Goal: Task Accomplishment & Management: Use online tool/utility

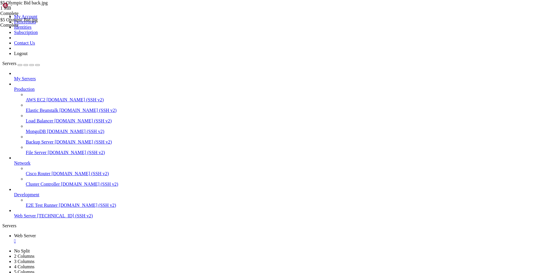
click at [41, 218] on span "[TECHNICAL_ID] (SSH v2)" at bounding box center [65, 215] width 56 height 5
drag, startPoint x: 129, startPoint y: 865, endPoint x: 4, endPoint y: 680, distance: 223.4
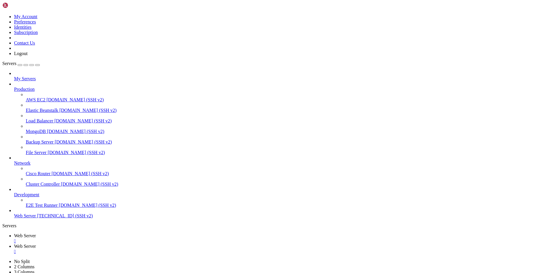
copy div "144K ./the_merchant_of_venice_back.jpg 188K ./richard_3_front.jpg 124K ./Endeav…"
drag, startPoint x: 4, startPoint y: 772, endPoint x: 107, endPoint y: 836, distance: 122.1
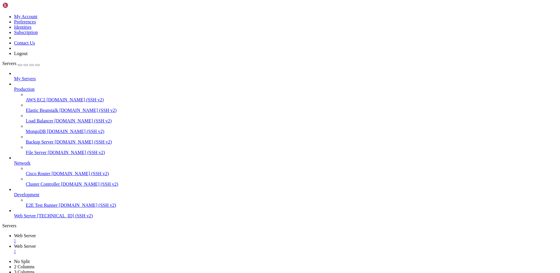
drag, startPoint x: 5, startPoint y: 771, endPoint x: 239, endPoint y: 868, distance: 252.6
copy div "'$2 GOBBLE DOCK BACK.jpg' nicotinell_2_pack_back.jpg pack-olympicmascot-2.jpg l…"
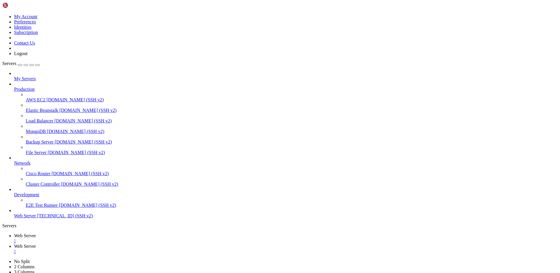
scroll to position [3745, 0]
drag, startPoint x: 196, startPoint y: 866, endPoint x: 5, endPoint y: 803, distance: 201.0
copy div "total 1207924 -rwxr-xr-x 1 root www-data 114913 [DATE] '$2 GOBBLE DOCK BACK.jpg…"
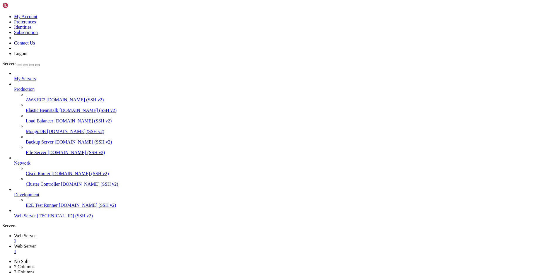
drag, startPoint x: 23, startPoint y: 760, endPoint x: 26, endPoint y: 760, distance: 3.8
drag, startPoint x: 71, startPoint y: 867, endPoint x: 6, endPoint y: 732, distance: 149.9
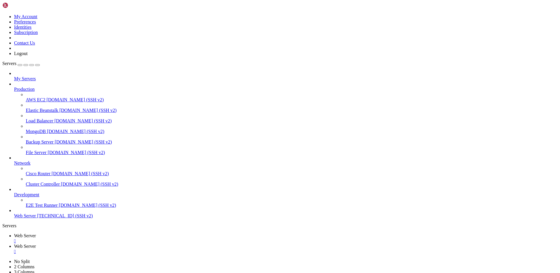
copy div "'$2 GOBBLE DOCK BACK.jpg' '$2 GOBBLE DOCK FRONT.jpg' '$5 Olympic Bid back.jpg' …"
drag, startPoint x: 5, startPoint y: 730, endPoint x: 71, endPoint y: 863, distance: 147.9
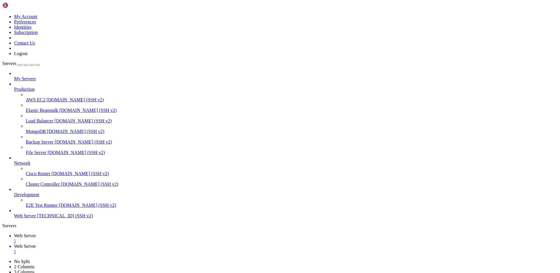
drag, startPoint x: 71, startPoint y: 867, endPoint x: 5, endPoint y: 748, distance: 136.0
copy div "'$2 GOBBLE DOCK BACK.jpg' '$2 GOBBLE DOCK FRONT.jpg' '$5 Olympic Bid back.jpg' …"
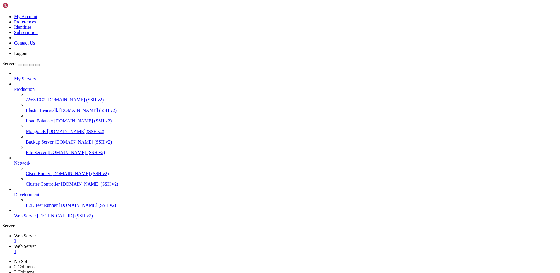
scroll to position [14994, 0]
click at [36, 233] on span "Web Server" at bounding box center [25, 235] width 22 height 5
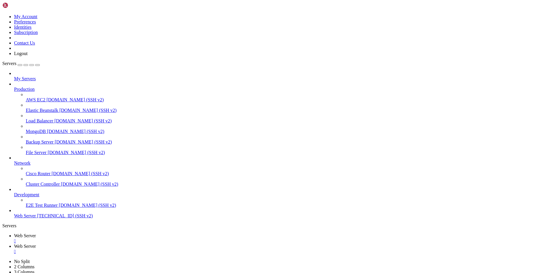
click at [134, 244] on link "Web Server " at bounding box center [286, 249] width 544 height 11
click at [36, 233] on span "Web Server" at bounding box center [25, 235] width 22 height 5
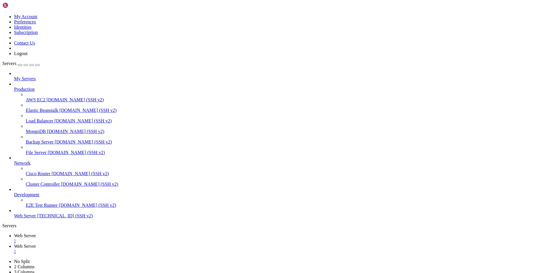
drag, startPoint x: 90, startPoint y: 19, endPoint x: 401, endPoint y: 16, distance: 310.9
type input "/root"
drag, startPoint x: 297, startPoint y: 41, endPoint x: 272, endPoint y: 45, distance: 25.3
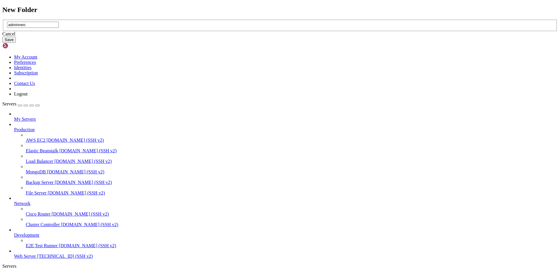
type input "adminneo"
click at [16, 43] on button "Save" at bounding box center [8, 40] width 13 height 6
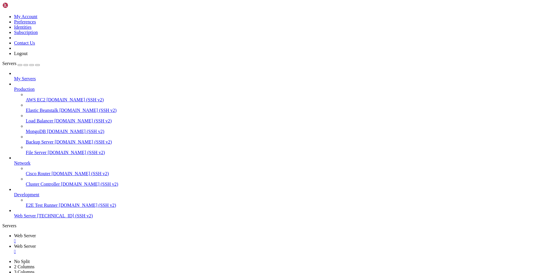
type input "/root/adminneo"
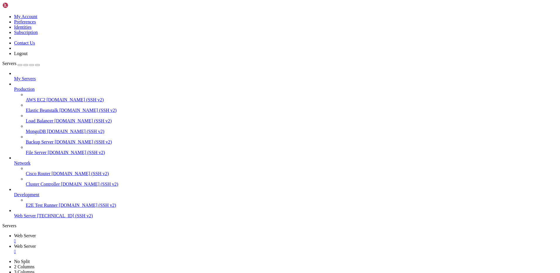
click at [36, 244] on span "Web Server" at bounding box center [25, 246] width 22 height 5
click at [154, 249] on div "" at bounding box center [286, 251] width 544 height 5
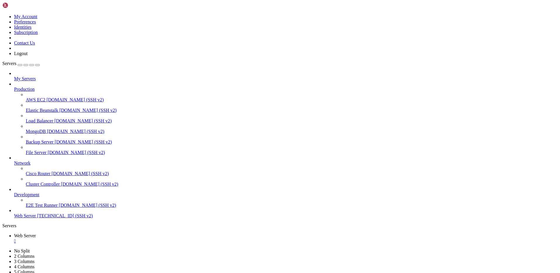
click at [112, 239] on div "" at bounding box center [286, 241] width 544 height 5
click at [36, 218] on span "Web Server" at bounding box center [25, 215] width 22 height 5
drag, startPoint x: 123, startPoint y: 442, endPoint x: 149, endPoint y: 441, distance: 26.4
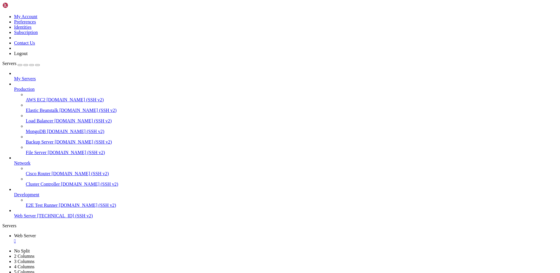
drag, startPoint x: 5, startPoint y: 559, endPoint x: 48, endPoint y: 558, distance: 42.8
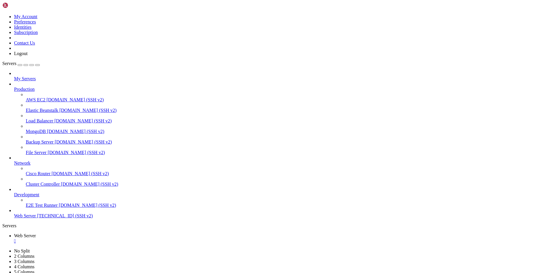
copy x-row "adminneo-5.1.1.php"
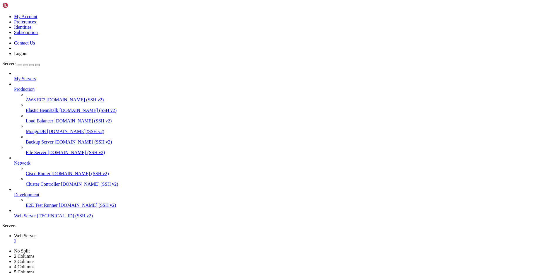
type input "/"
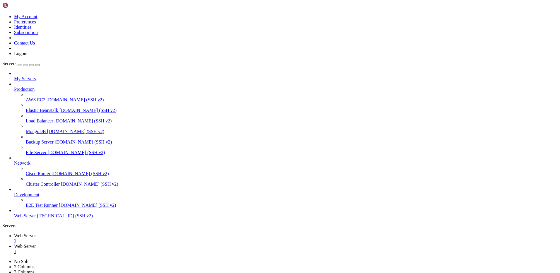
type input "v"
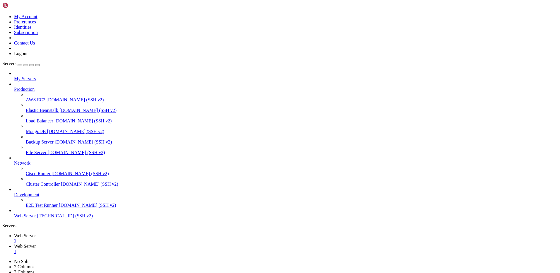
type input "/var/www/members_phonecard_section/adminneo511"
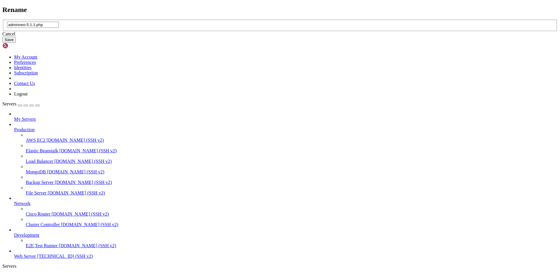
click at [59, 28] on input "adminneo-5.1.1.php" at bounding box center [33, 25] width 52 height 6
type input "adminneo-5.1.1.php.old"
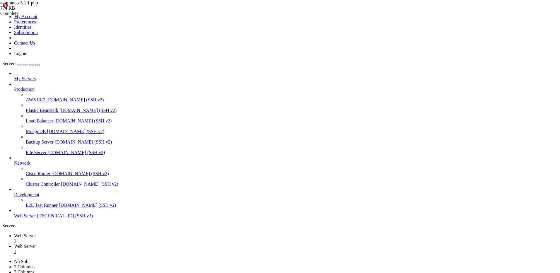
click at [100, 115] on div at bounding box center [280, 136] width 560 height 273
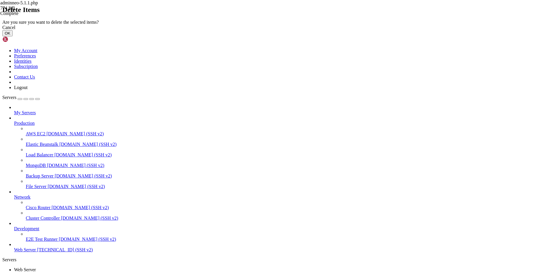
click at [13, 36] on button "OK" at bounding box center [7, 33] width 10 height 6
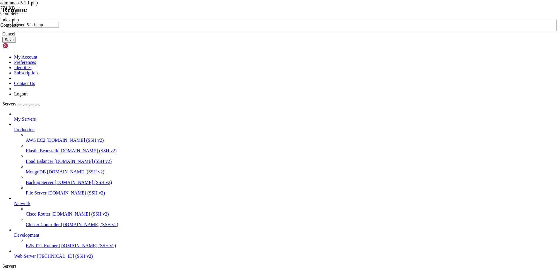
click at [59, 28] on input "adminneo-5.1.1.php" at bounding box center [33, 25] width 52 height 6
drag, startPoint x: 258, startPoint y: 135, endPoint x: 207, endPoint y: 130, distance: 51.2
click at [207, 43] on div "Rename adminneo-5.1.1.php Cancel Save" at bounding box center [280, 24] width 556 height 37
type input "index.php"
click at [16, 43] on button "Save" at bounding box center [8, 40] width 13 height 6
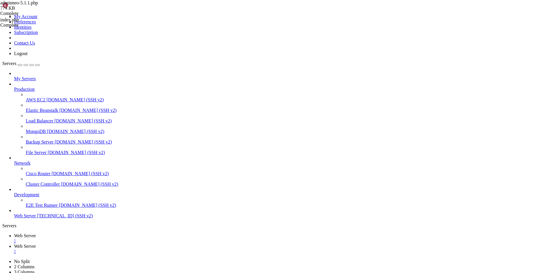
type input "/var/www/members_phonecard_section/adminneo511"
drag, startPoint x: 155, startPoint y: 4, endPoint x: 148, endPoint y: 7, distance: 6.9
click at [155, 249] on div "" at bounding box center [286, 251] width 544 height 5
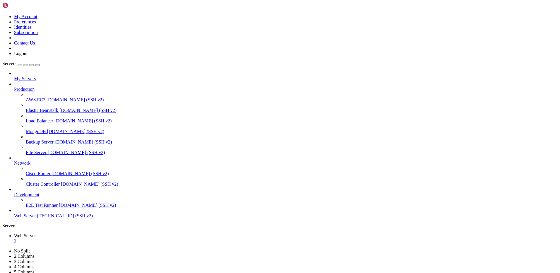
click at [110, 239] on div "" at bounding box center [286, 241] width 544 height 5
click at [2, 14] on icon at bounding box center [2, 14] width 0 height 0
click at [28, 56] on link "Logout" at bounding box center [20, 53] width 13 height 5
